Goal: Transaction & Acquisition: Purchase product/service

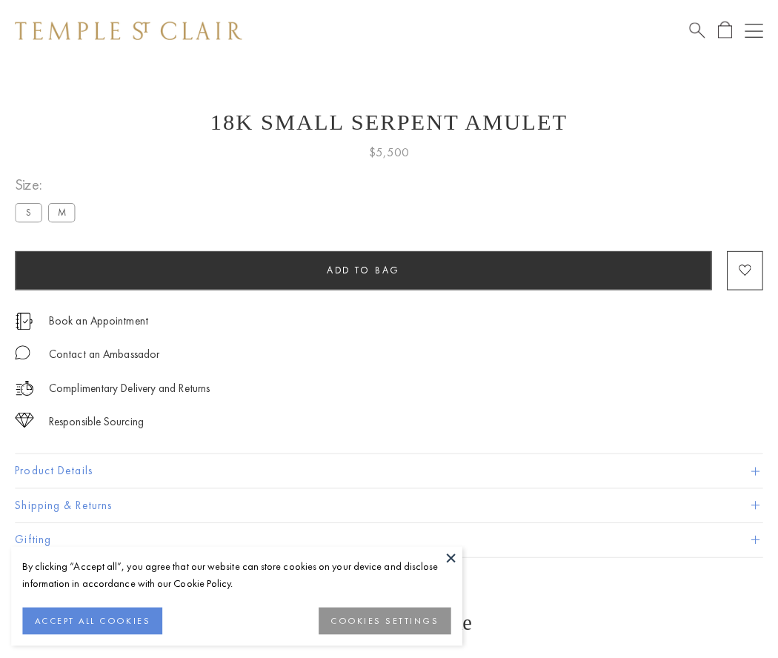
scroll to position [14, 0]
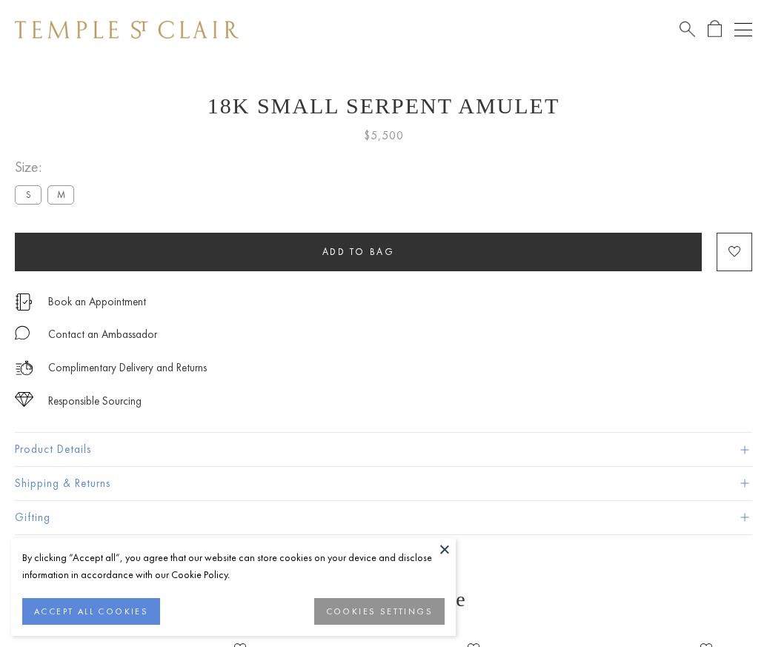
click at [358, 251] on span "Add to bag" at bounding box center [358, 251] width 73 height 13
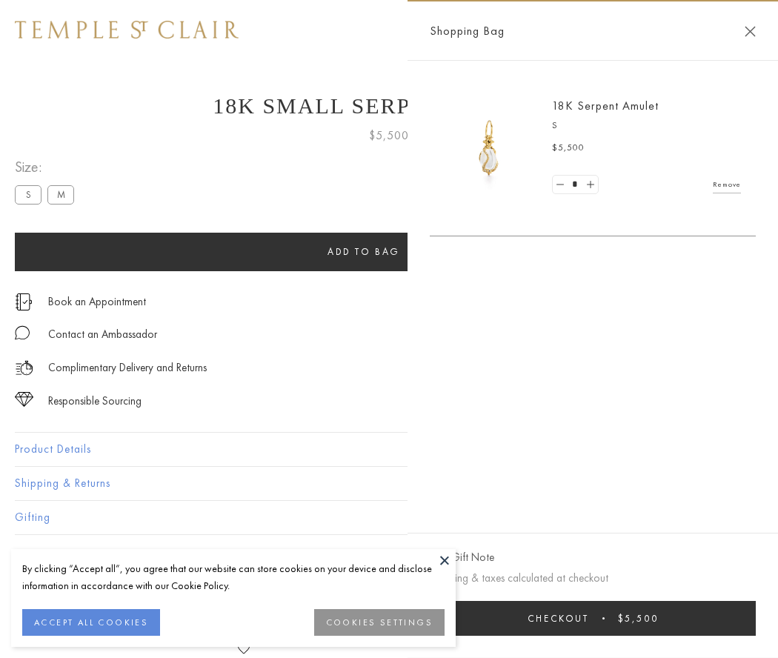
click at [593, 618] on button "Checkout $5,500" at bounding box center [593, 618] width 326 height 35
